Goal: Check status

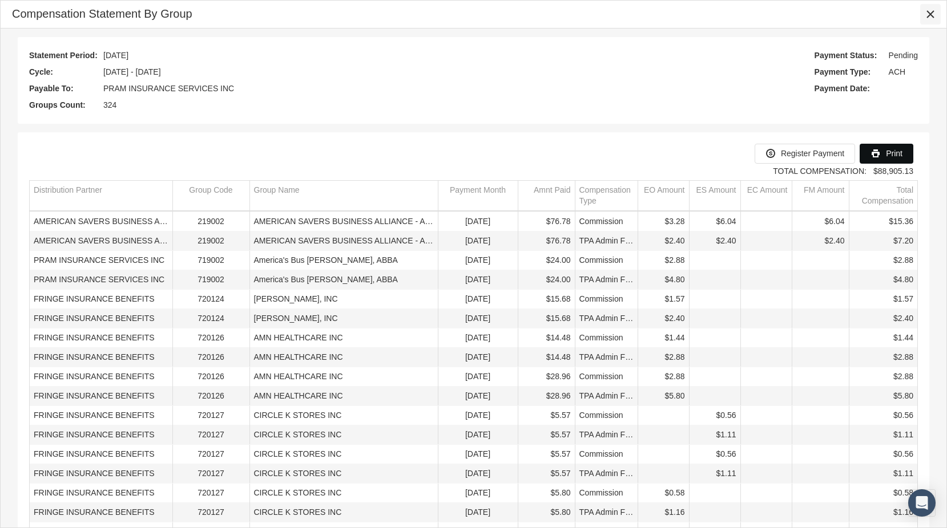
click at [929, 17] on icon "Close" at bounding box center [930, 14] width 10 height 10
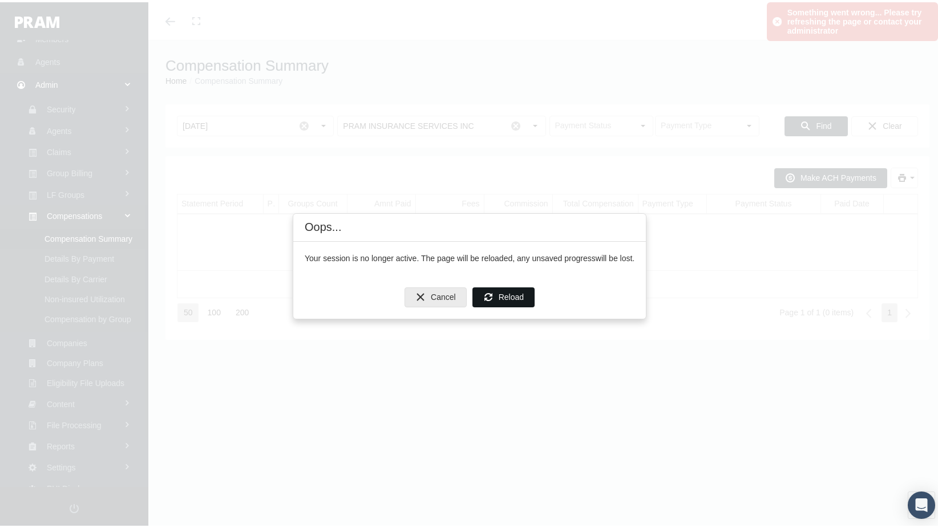
click at [502, 292] on span "Reload" at bounding box center [511, 294] width 25 height 9
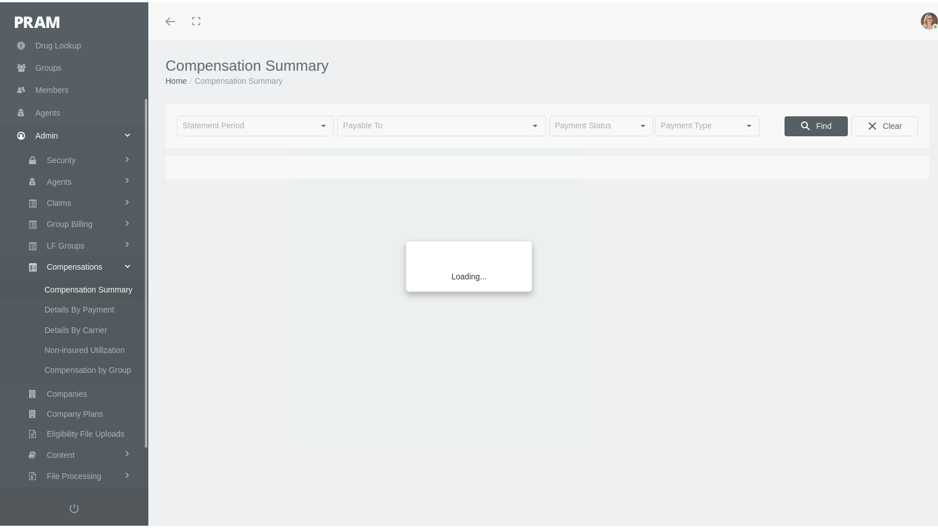
scroll to position [121, 0]
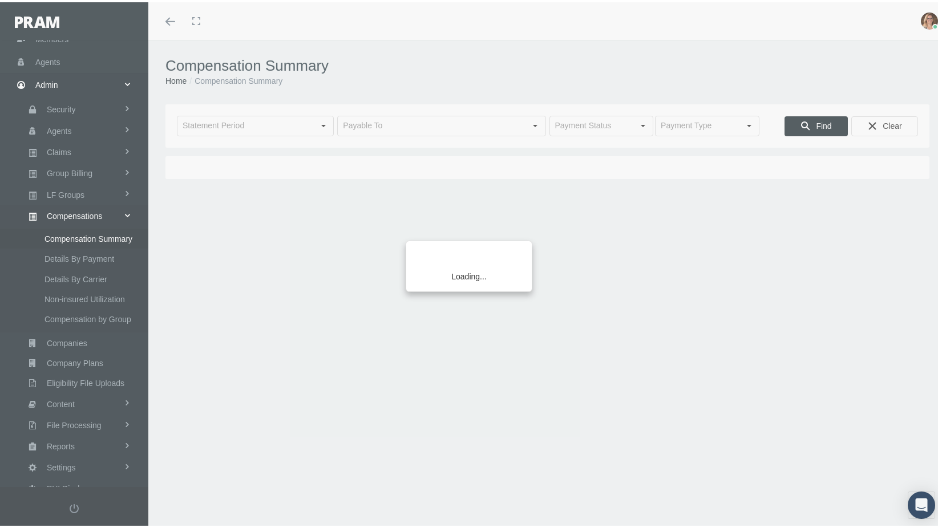
type input "[DATE]"
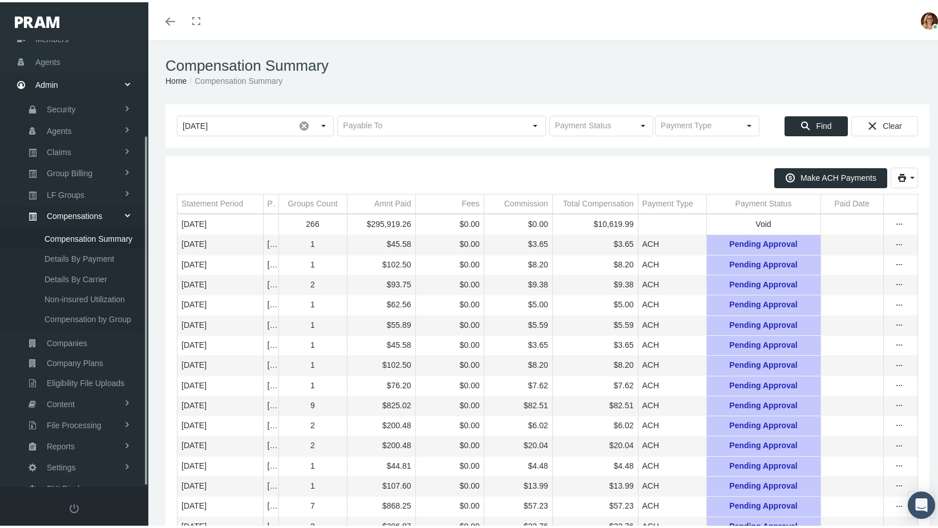
click at [127, 209] on span at bounding box center [127, 213] width 19 height 8
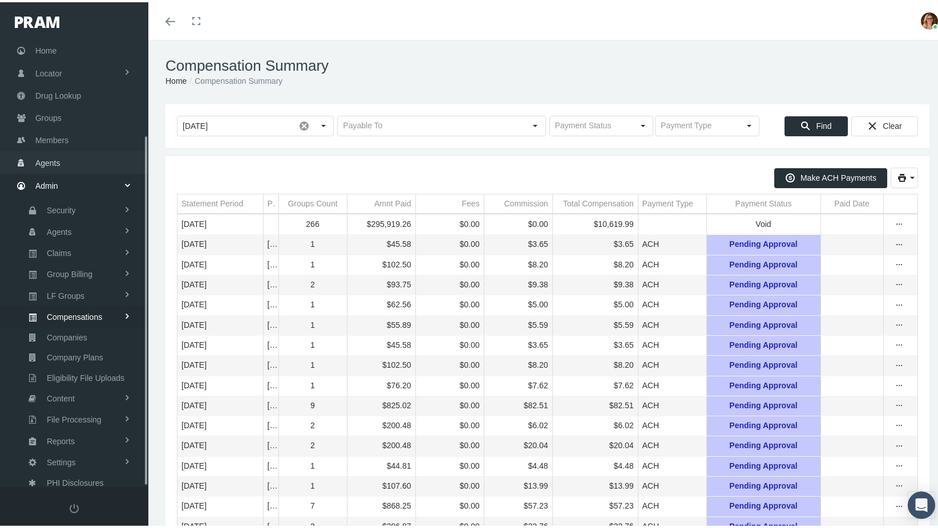
scroll to position [17, 0]
click at [124, 286] on span at bounding box center [127, 295] width 8 height 19
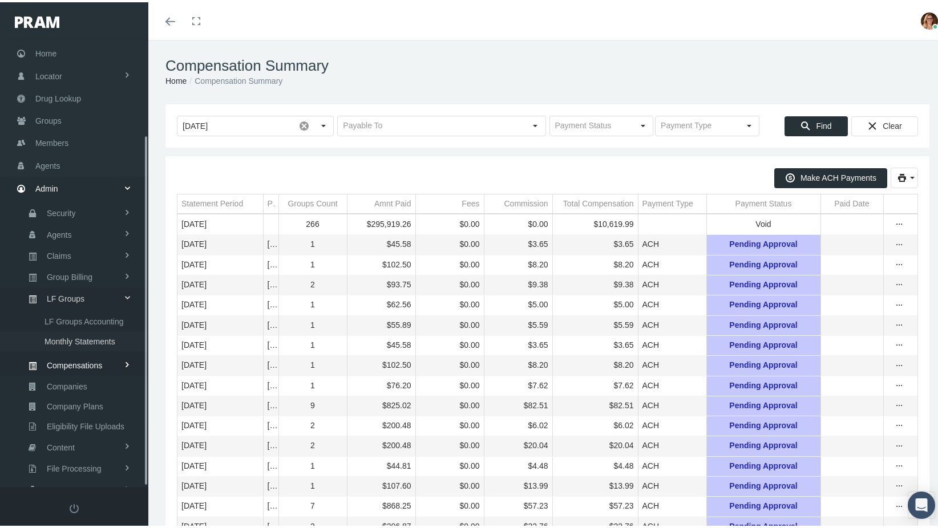
click at [81, 337] on span "Monthly Statements" at bounding box center [80, 339] width 71 height 19
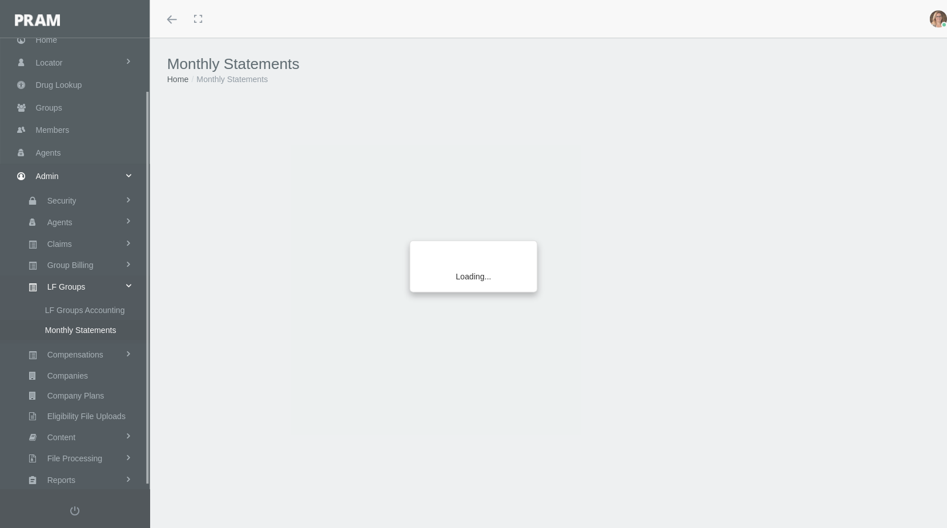
scroll to position [62, 0]
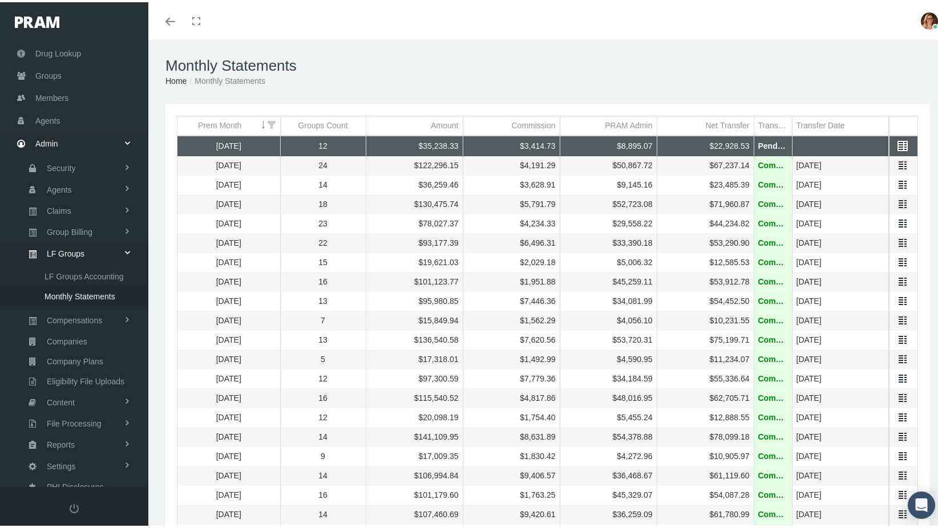
click at [898, 143] on link "Data grid" at bounding box center [903, 144] width 10 height 10
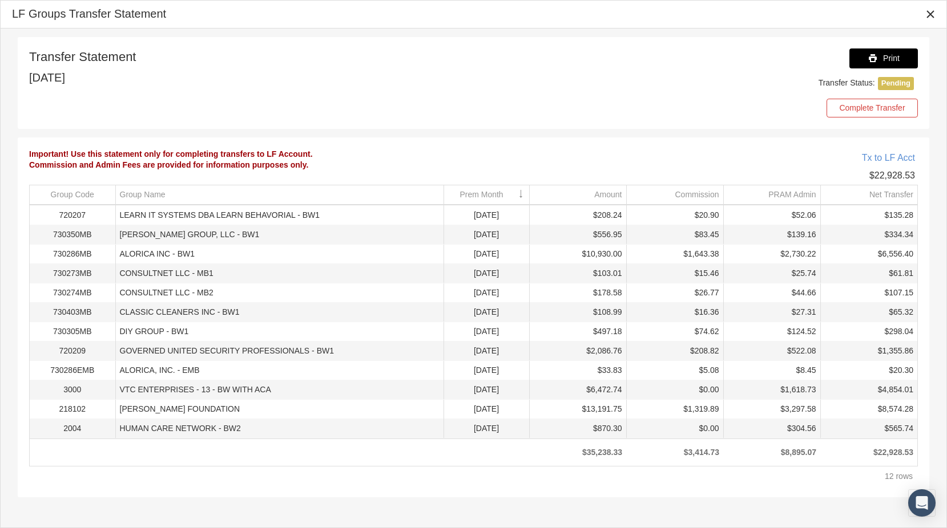
click at [889, 59] on span "Print" at bounding box center [891, 58] width 17 height 9
click at [534, 117] on div "Transfer Statement August 2025 Print Transfer Status: Pending Complete Transfer" at bounding box center [473, 83] width 888 height 69
